Goal: Information Seeking & Learning: Learn about a topic

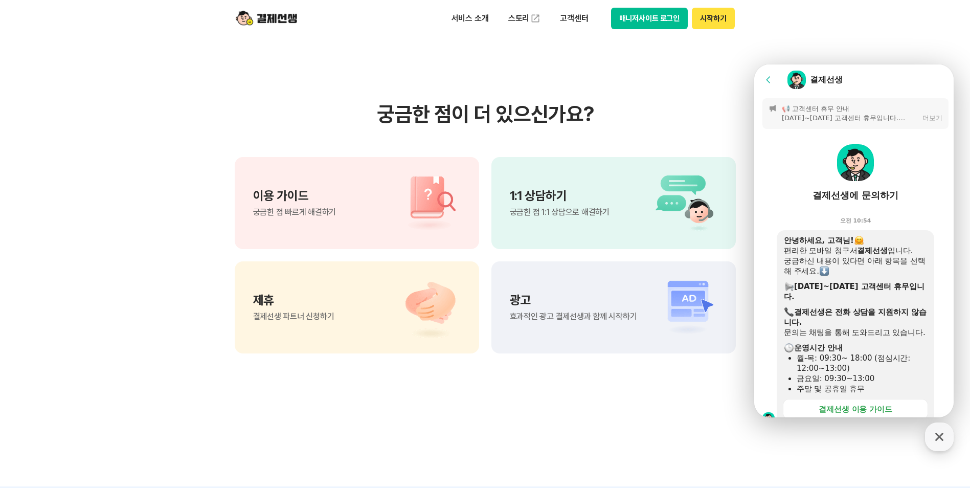
scroll to position [244, 0]
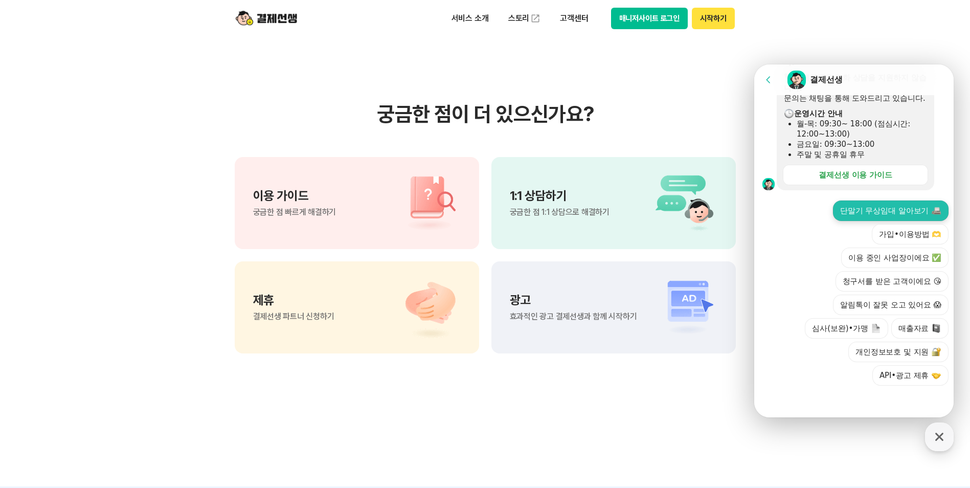
click at [867, 211] on button "단말기 무상임대 알아보기" at bounding box center [891, 210] width 116 height 20
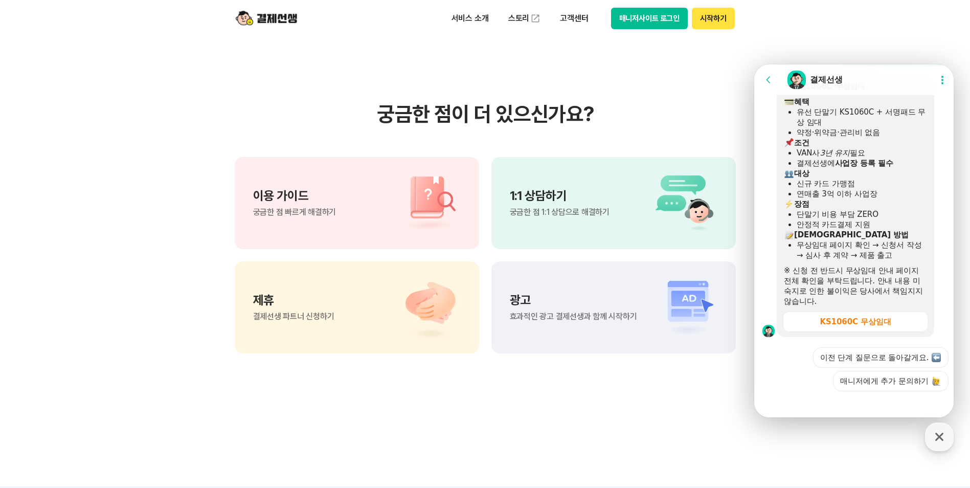
scroll to position [425, 0]
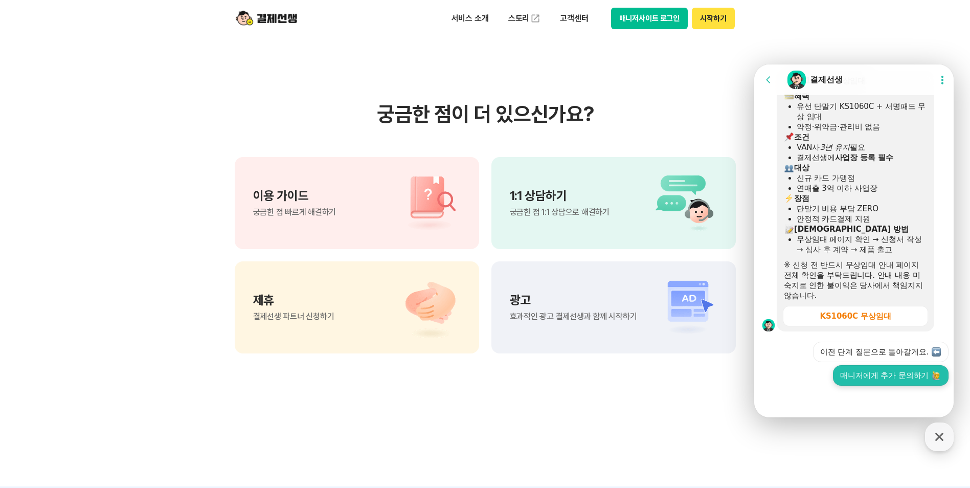
click at [904, 372] on button "매니저에게 추가 문의하기" at bounding box center [891, 375] width 116 height 20
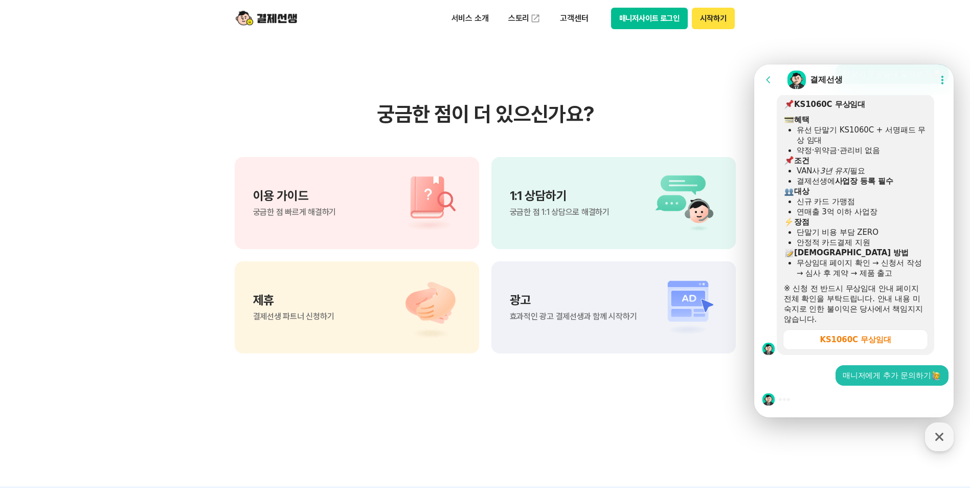
click at [861, 401] on div at bounding box center [855, 400] width 202 height 28
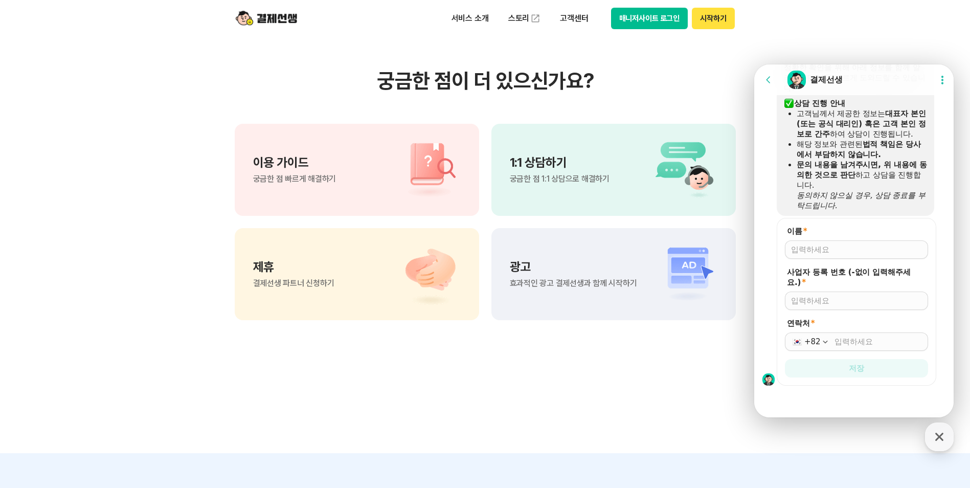
scroll to position [818, 0]
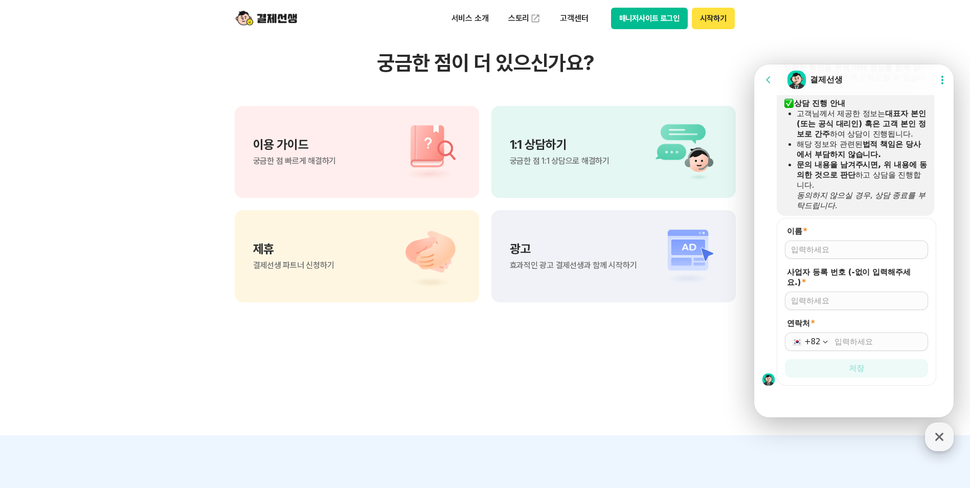
click at [941, 437] on icon "button" at bounding box center [939, 436] width 18 height 18
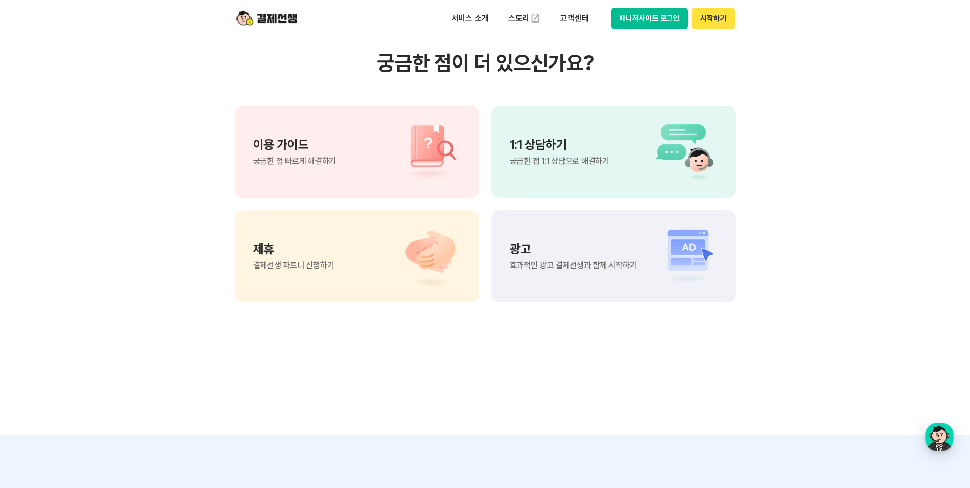
click at [397, 254] on img at bounding box center [425, 255] width 72 height 61
click at [379, 156] on div "이용 가이드 궁금한 점 빠르게 해결하기" at bounding box center [357, 152] width 244 height 92
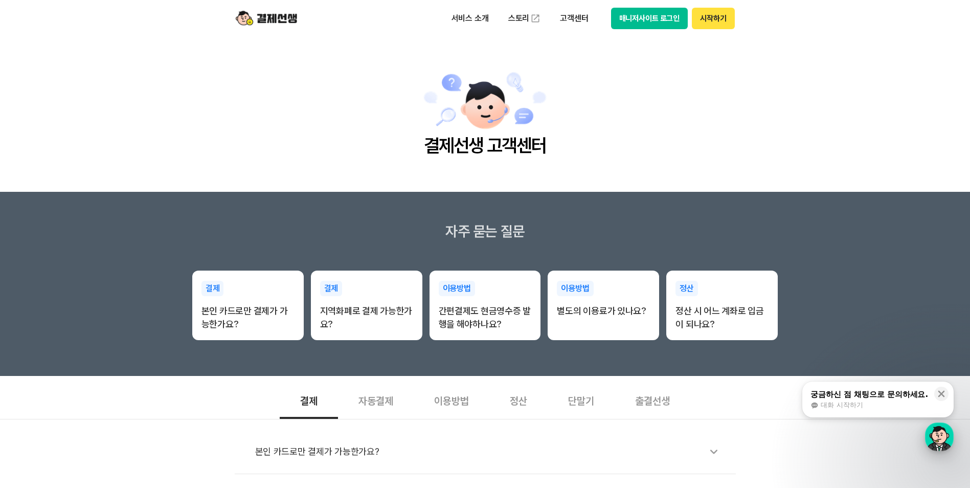
click at [945, 437] on div "button" at bounding box center [939, 436] width 29 height 29
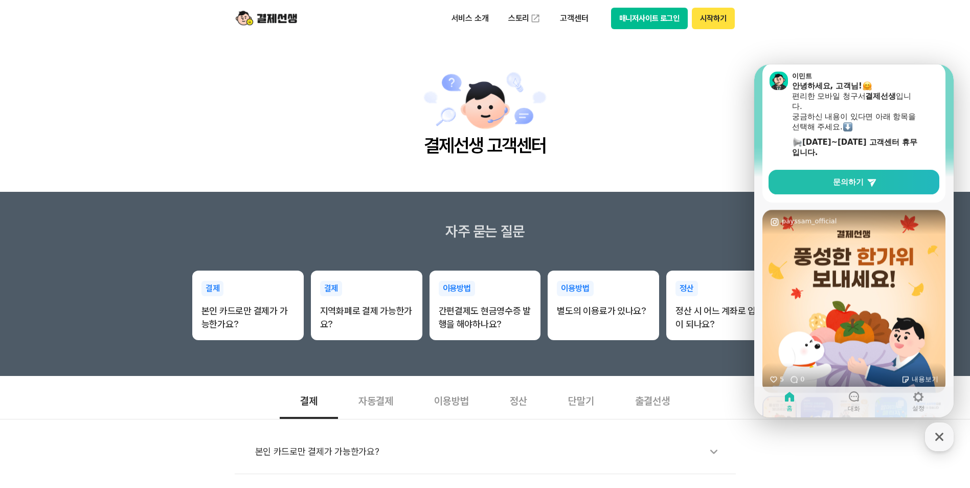
scroll to position [102, 0]
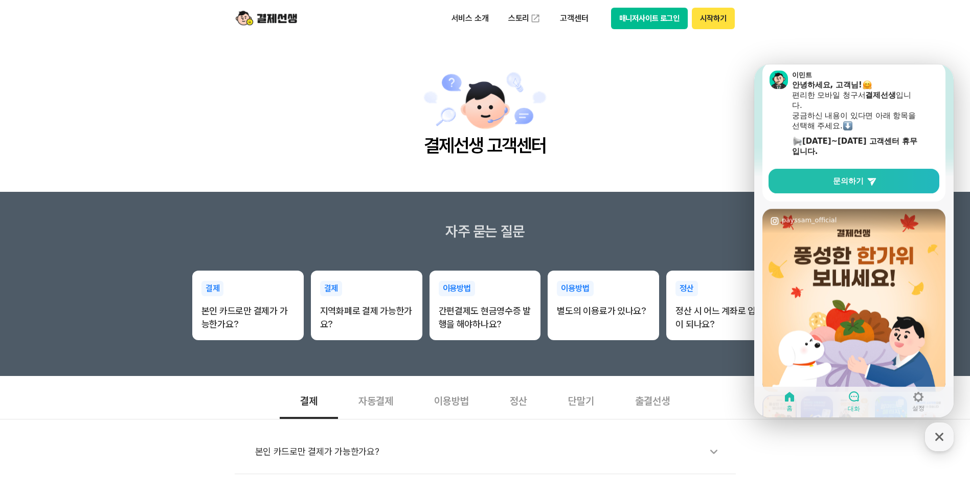
click at [855, 398] on icon at bounding box center [854, 396] width 12 height 12
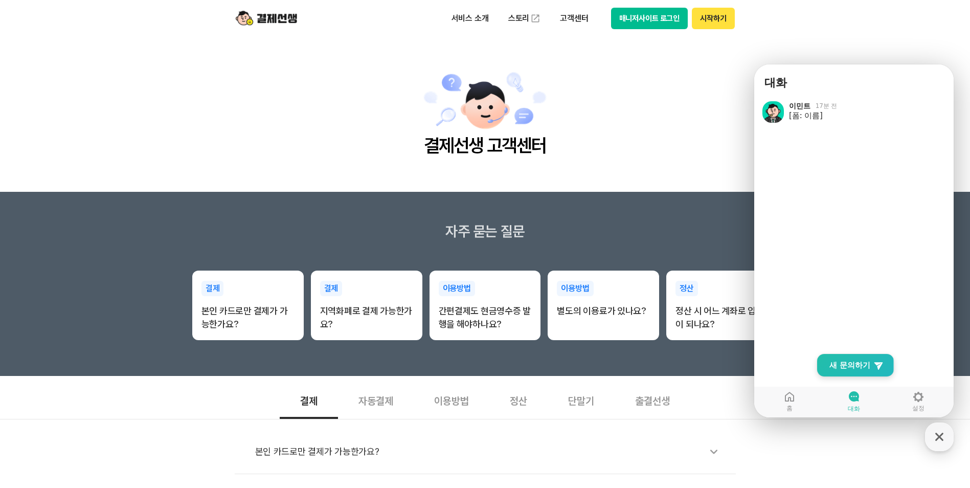
click at [868, 359] on link "New Chat Button 새 문의하기" at bounding box center [855, 365] width 77 height 22
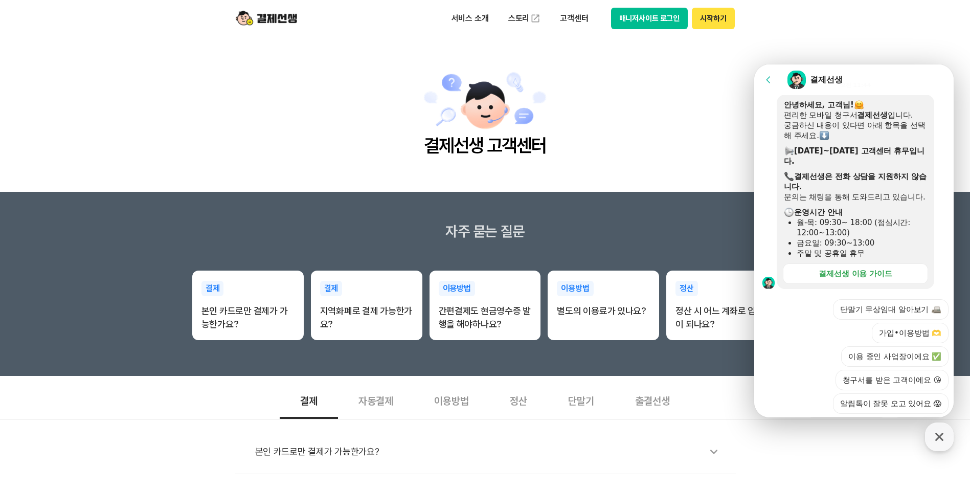
scroll to position [153, 0]
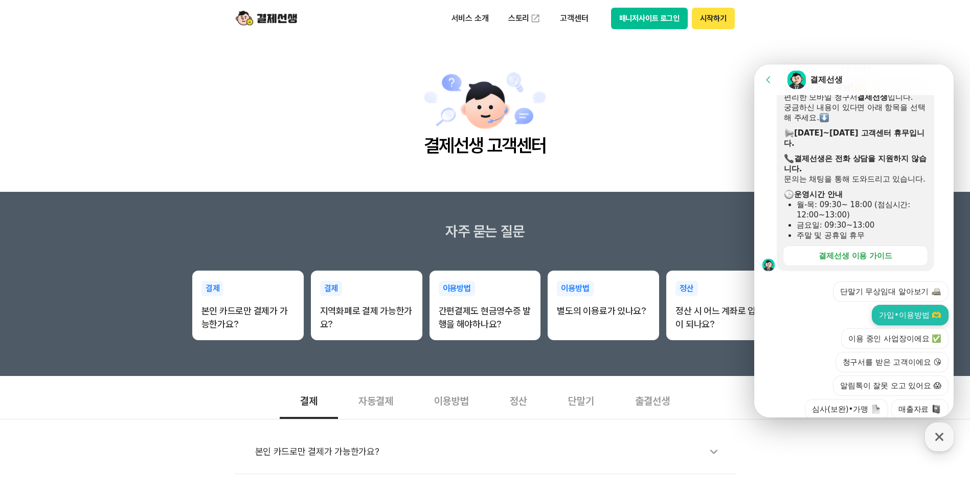
click at [917, 325] on button "가입•이용방법 🫶" at bounding box center [910, 315] width 77 height 20
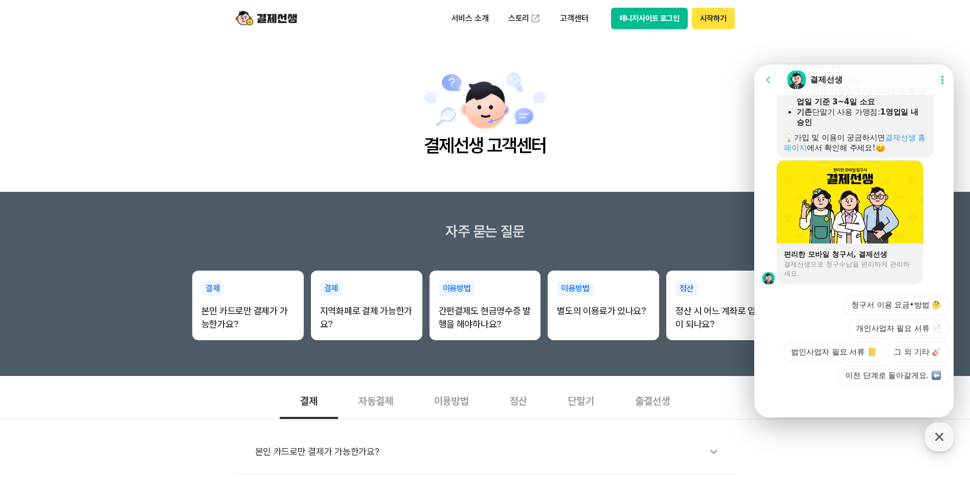
scroll to position [51, 0]
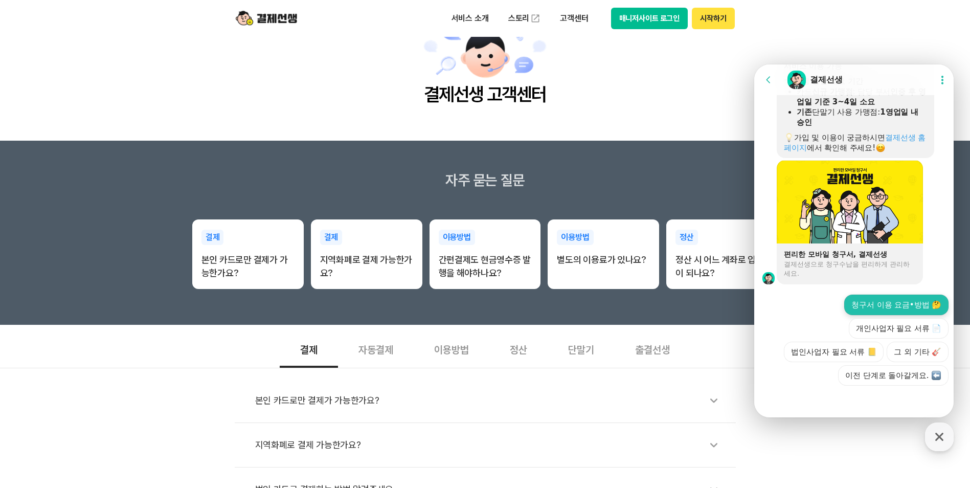
click at [887, 300] on button "청구서 이용 요금•방법 🤔" at bounding box center [896, 305] width 104 height 20
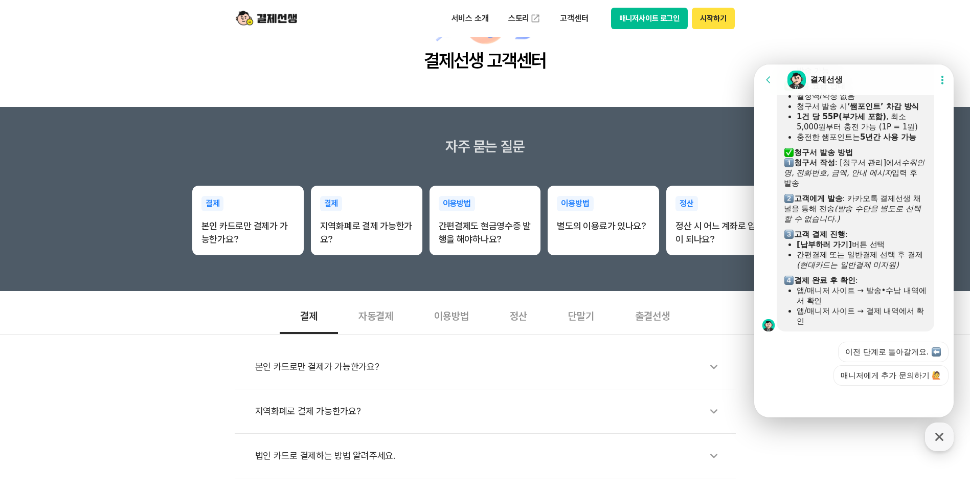
scroll to position [153, 0]
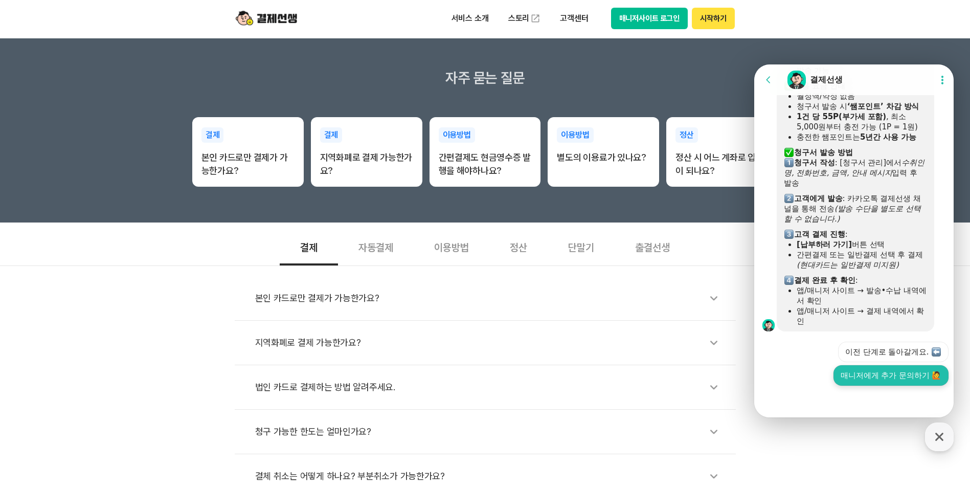
click at [900, 378] on button "매니저에게 추가 문의하기 🙋" at bounding box center [890, 375] width 115 height 20
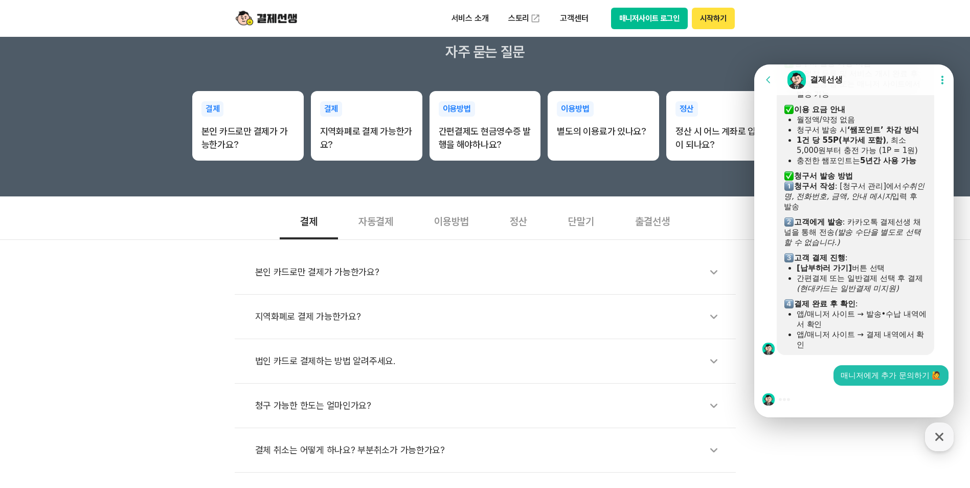
scroll to position [205, 0]
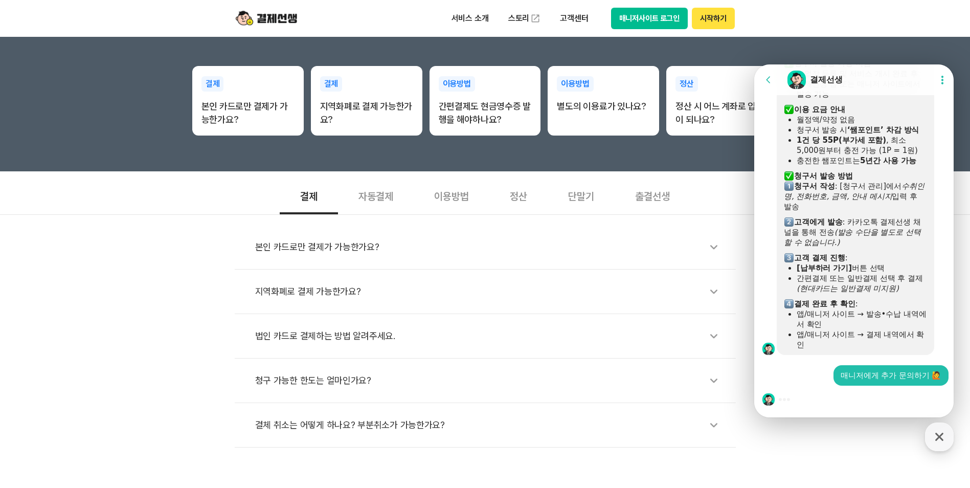
click at [877, 401] on div at bounding box center [855, 400] width 202 height 28
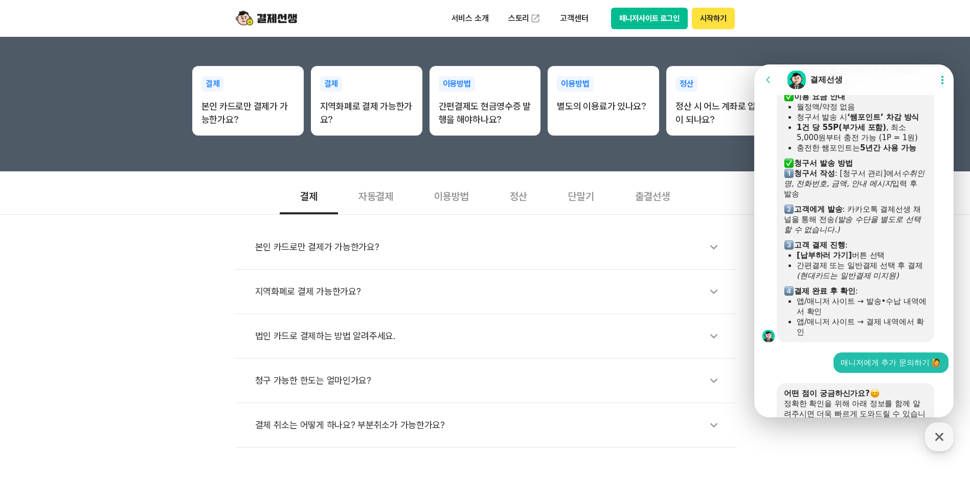
scroll to position [920, 0]
click at [881, 41] on div "결제 본인 카드로만 결제가 가능한가요? 결제 지역화폐로 결제 가능한가요? 이용방법 간편결제도 현금영수증 발행을 해야하나요? 이용방법 별도의 이…" at bounding box center [485, 85] width 970 height 100
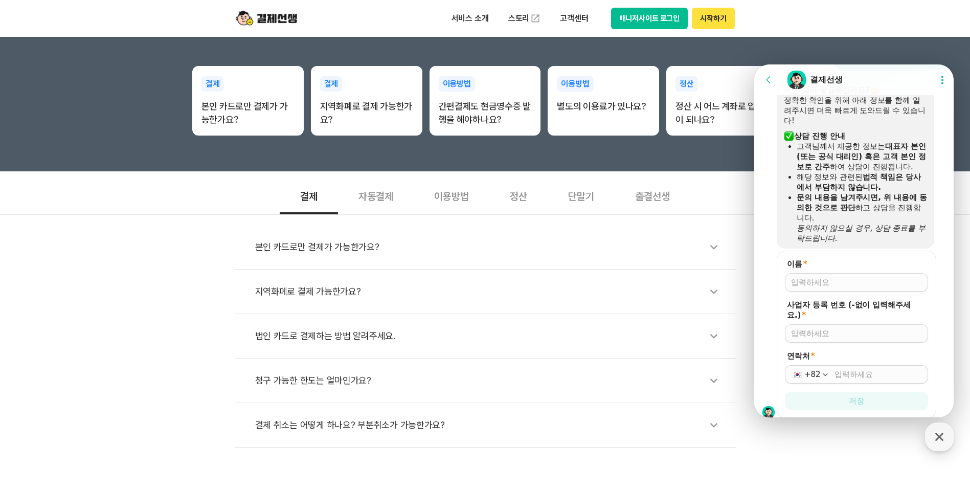
scroll to position [1266, 0]
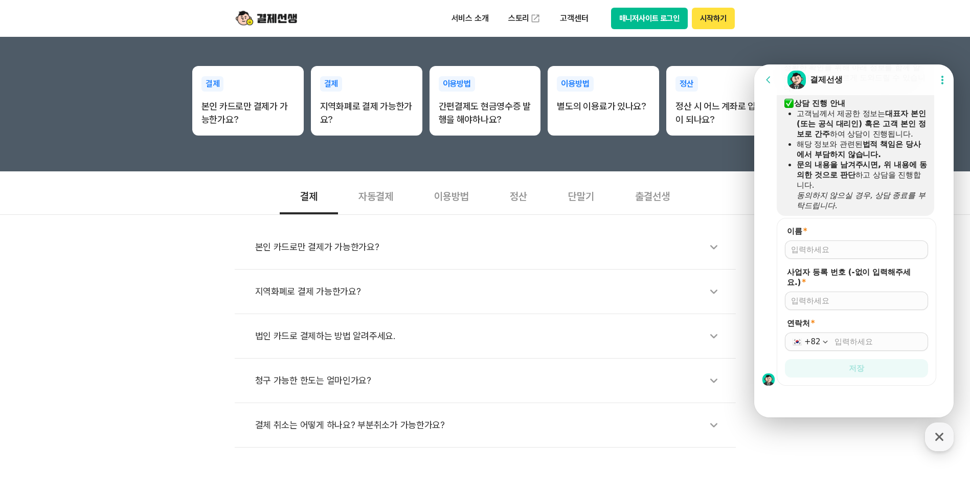
click at [794, 398] on div at bounding box center [855, 400] width 202 height 28
click at [839, 398] on div at bounding box center [855, 400] width 202 height 28
click at [948, 442] on div "button" at bounding box center [939, 436] width 29 height 29
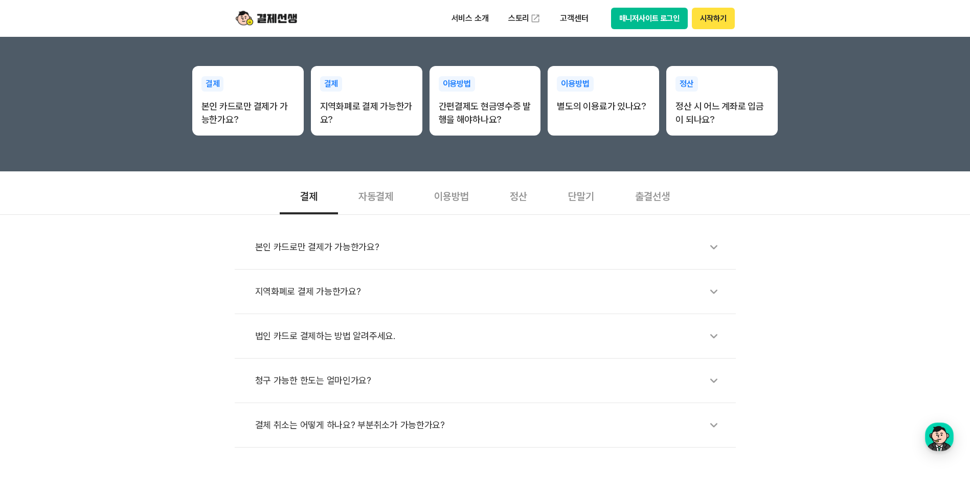
click at [928, 351] on div "본인 카드로만 결제가 가능한가요? 지역화폐로 결제 가능한가요? 법인 카드로 결제하는 방법 알려주세요. 청구 가능한 한도는 얼마인가요? 결체 취…" at bounding box center [485, 330] width 970 height 233
